Goal: Complete application form

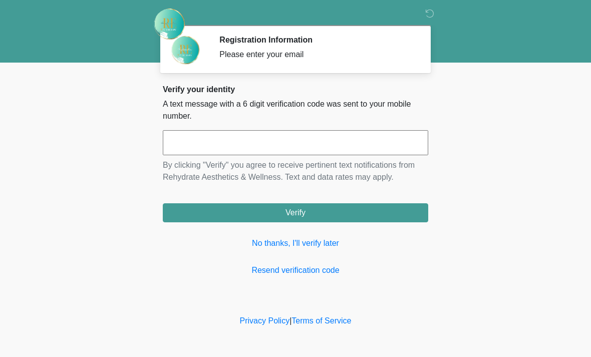
click at [288, 154] on input "text" at bounding box center [295, 142] width 265 height 25
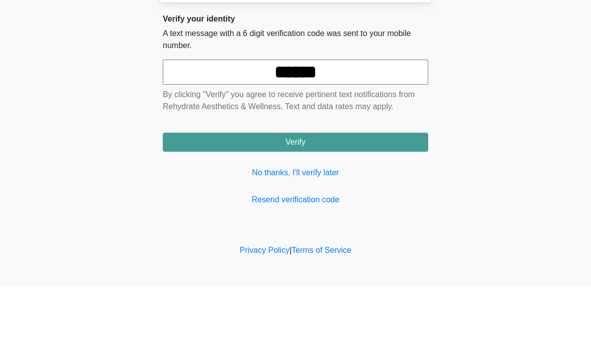
type input "******"
click at [369, 203] on button "Verify" at bounding box center [295, 212] width 265 height 19
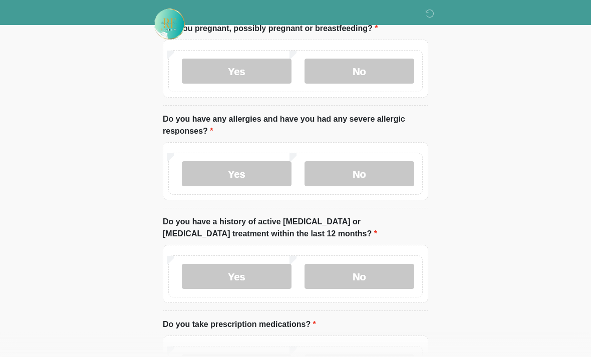
scroll to position [74, 0]
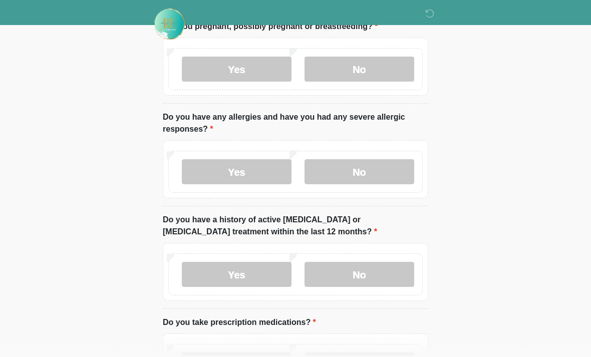
click at [399, 63] on label "No" at bounding box center [359, 69] width 110 height 25
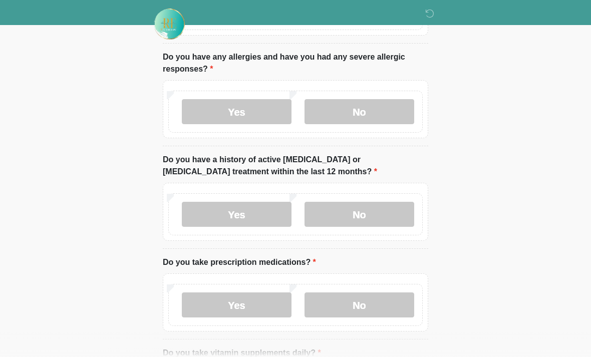
scroll to position [140, 0]
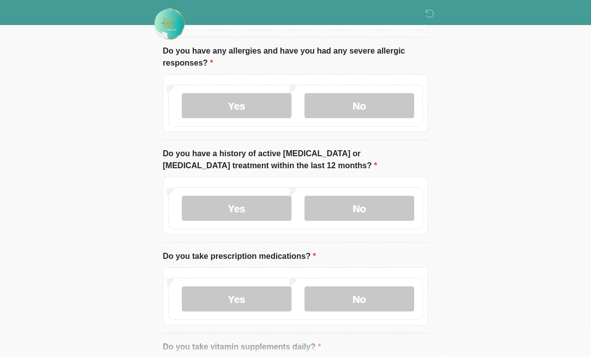
click at [383, 100] on label "No" at bounding box center [359, 105] width 110 height 25
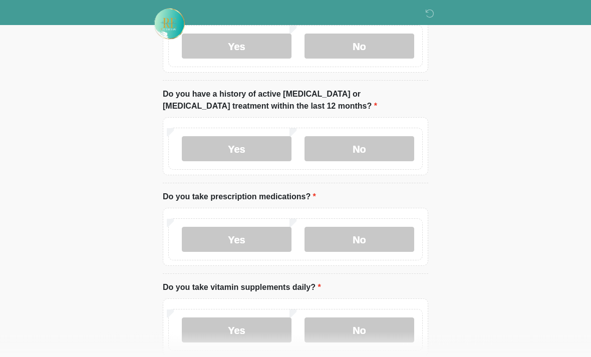
scroll to position [202, 0]
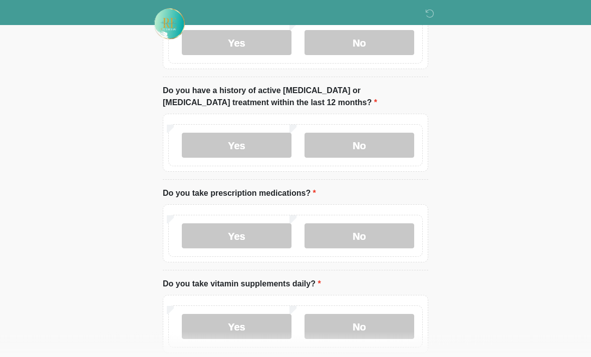
click at [383, 144] on label "No" at bounding box center [359, 145] width 110 height 25
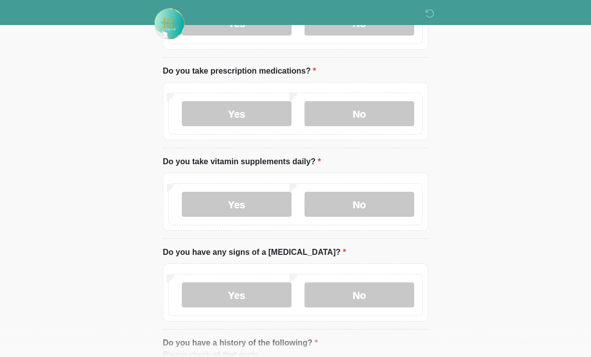
scroll to position [330, 0]
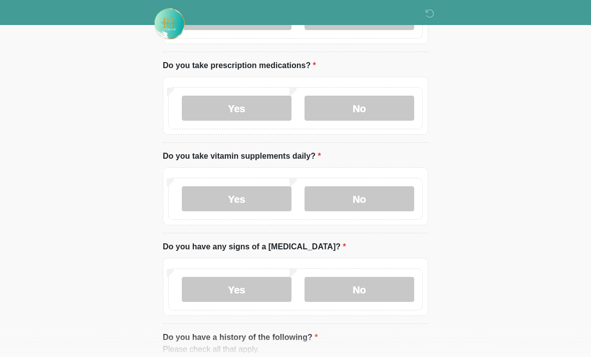
click at [386, 104] on label "No" at bounding box center [359, 108] width 110 height 25
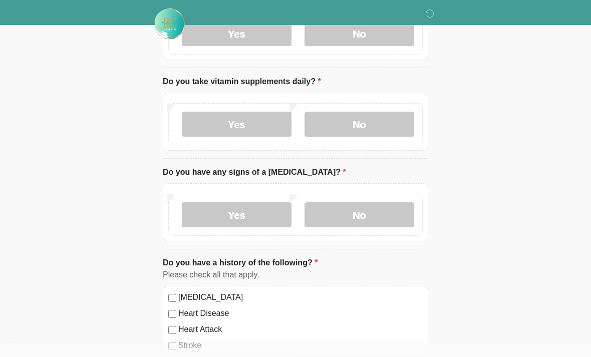
scroll to position [405, 0]
click at [270, 125] on label "Yes" at bounding box center [237, 124] width 110 height 25
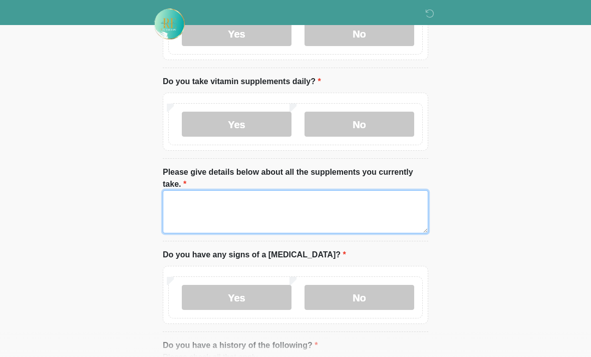
click at [285, 211] on textarea "Please give details below about all the supplements you currently take." at bounding box center [295, 211] width 265 height 43
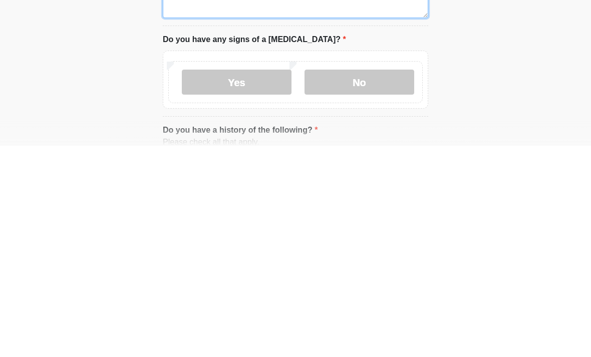
scroll to position [416, 0]
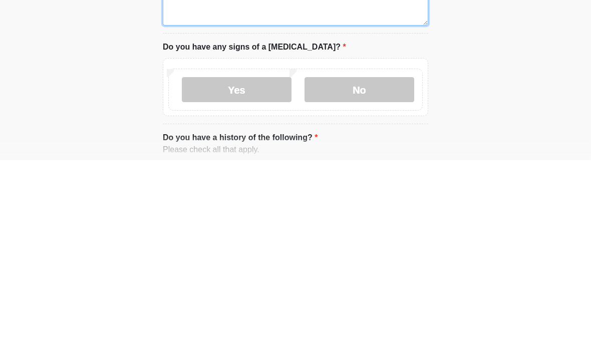
type textarea "**********"
click at [384, 274] on label "No" at bounding box center [359, 286] width 110 height 25
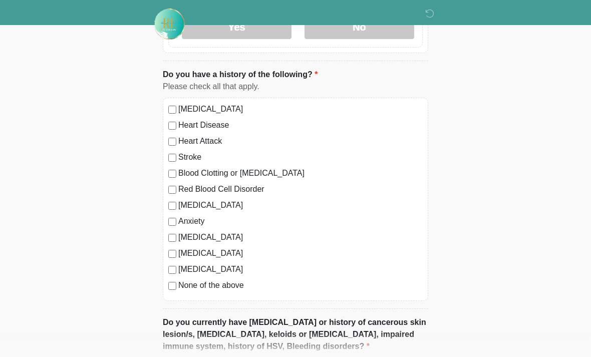
scroll to position [676, 0]
click at [167, 287] on div "[MEDICAL_DATA] Heart Disease Heart Attack Stroke Blood Clotting or [MEDICAL_DAT…" at bounding box center [295, 198] width 265 height 203
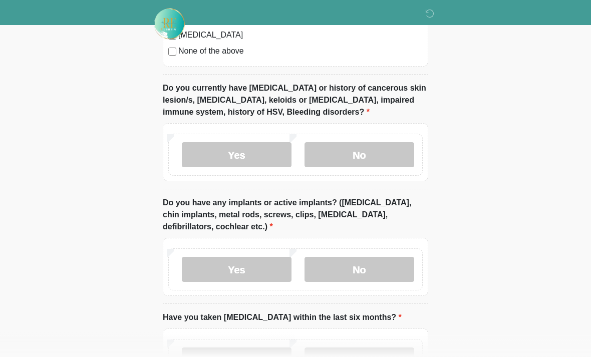
scroll to position [910, 0]
click at [372, 149] on label "No" at bounding box center [359, 154] width 110 height 25
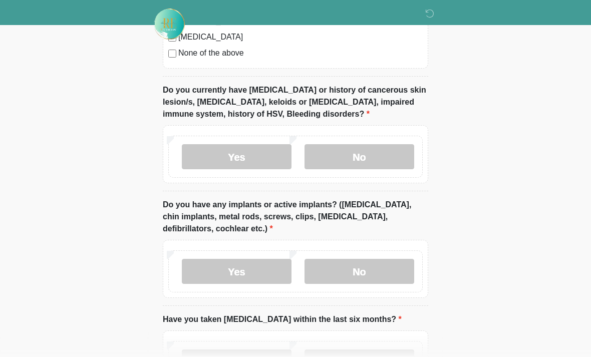
scroll to position [908, 0]
click at [256, 160] on label "Yes" at bounding box center [237, 157] width 110 height 25
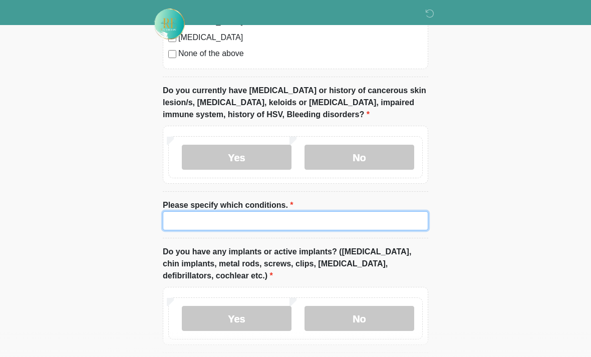
click at [278, 220] on input "Please specify which conditions." at bounding box center [295, 220] width 265 height 19
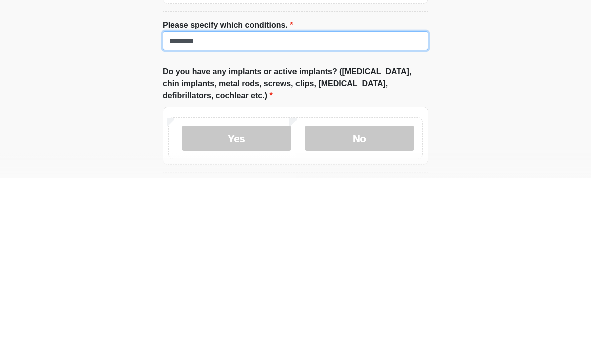
scroll to position [910, 0]
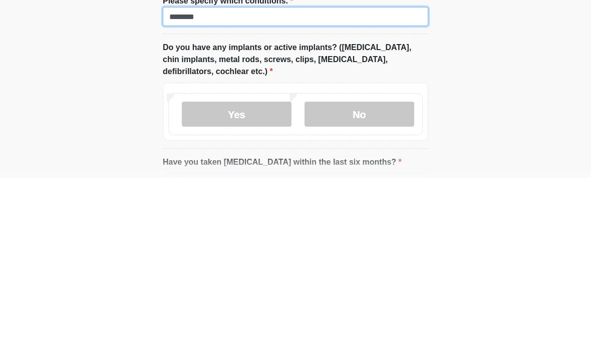
type input "*******"
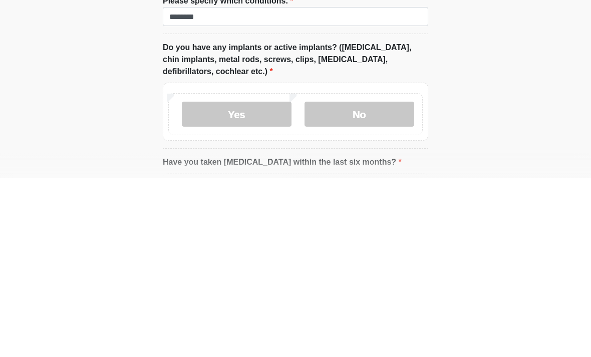
click at [374, 281] on label "No" at bounding box center [359, 293] width 110 height 25
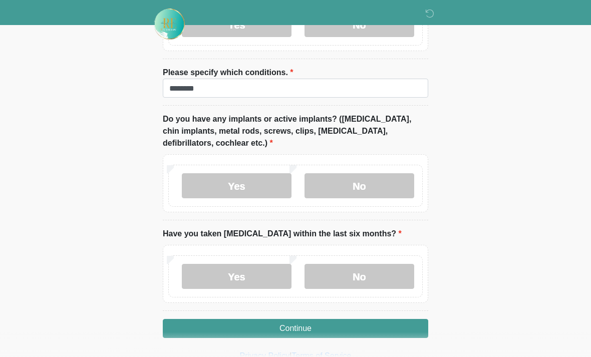
click at [357, 271] on label "No" at bounding box center [359, 276] width 110 height 25
click at [341, 322] on button "Continue" at bounding box center [295, 328] width 265 height 19
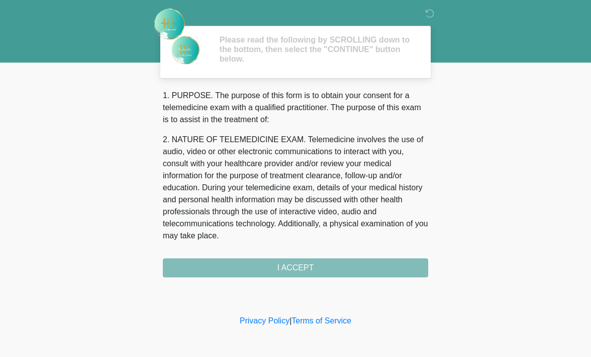
scroll to position [0, 0]
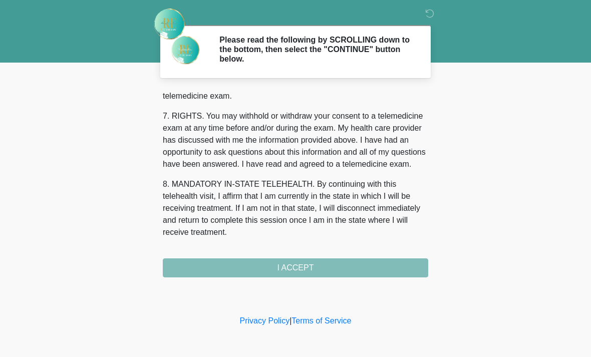
click at [286, 270] on div "1. PURPOSE. The purpose of this form is to obtain your consent for a telemedici…" at bounding box center [295, 184] width 265 height 188
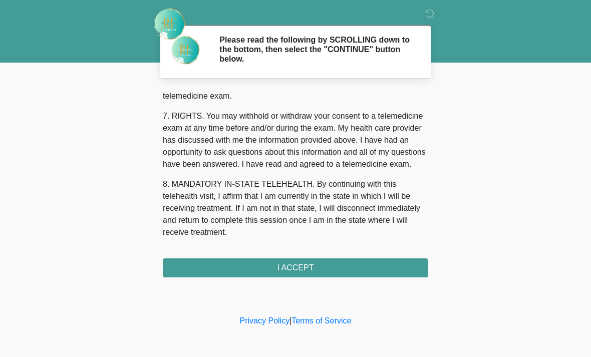
click at [300, 267] on button "I ACCEPT" at bounding box center [295, 267] width 265 height 19
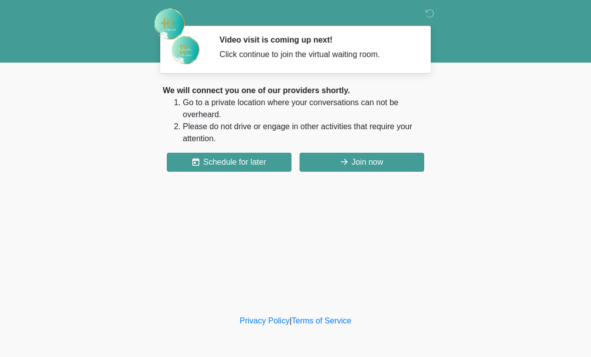
click at [385, 164] on button "Join now" at bounding box center [361, 162] width 125 height 19
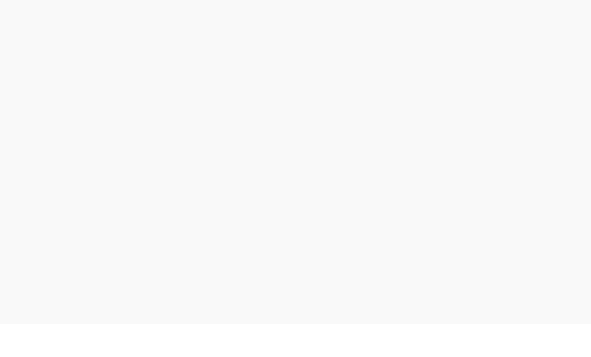
scroll to position [3, 0]
